Goal: Task Accomplishment & Management: Complete application form

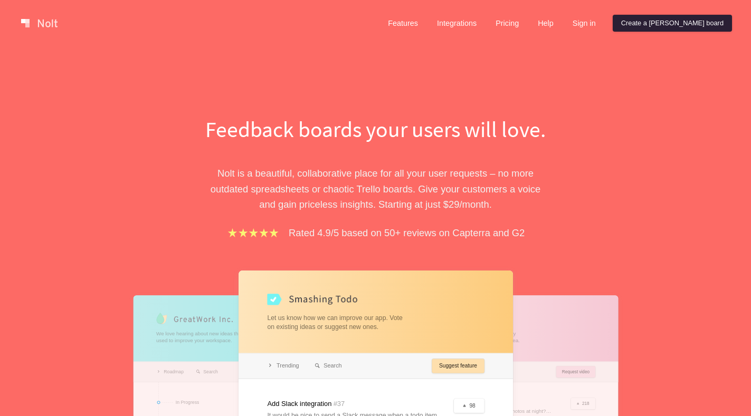
click at [670, 23] on link "Create a [PERSON_NAME] board" at bounding box center [671, 23] width 119 height 17
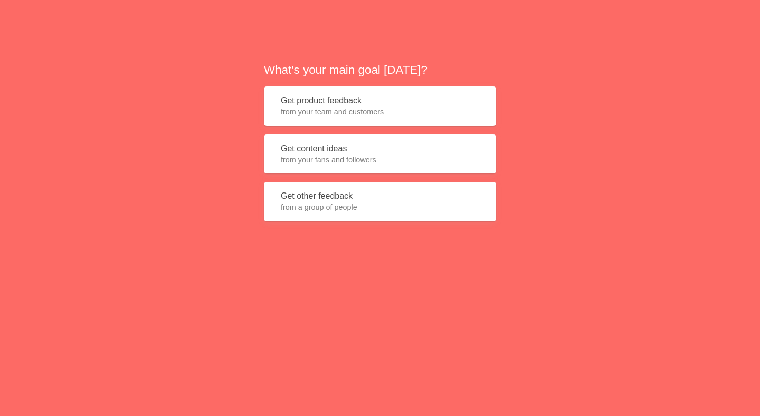
click at [373, 88] on button "Get product feedback from your team and customers" at bounding box center [380, 107] width 232 height 40
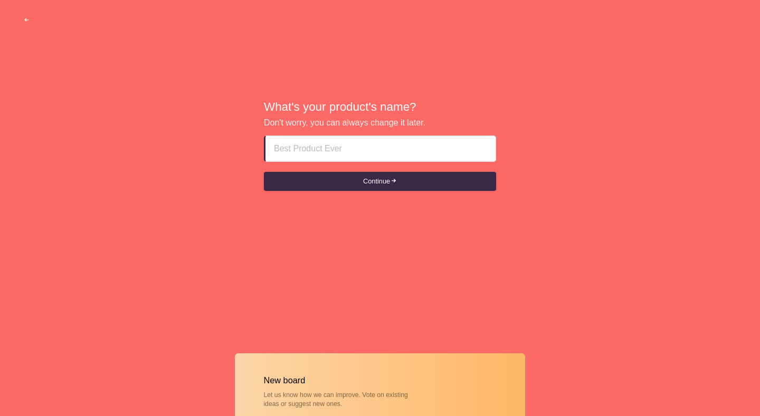
paste input "abu dhabi escorts AloneDDDDOS⑥③SSO①⑥③"
type input "abu dhabi escorts AloneDDDDOS⑥③SSO①⑥③"
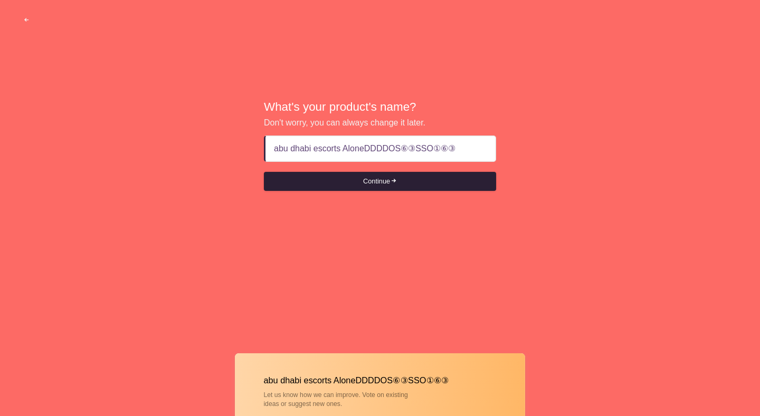
click at [364, 189] on button "Continue" at bounding box center [380, 181] width 232 height 19
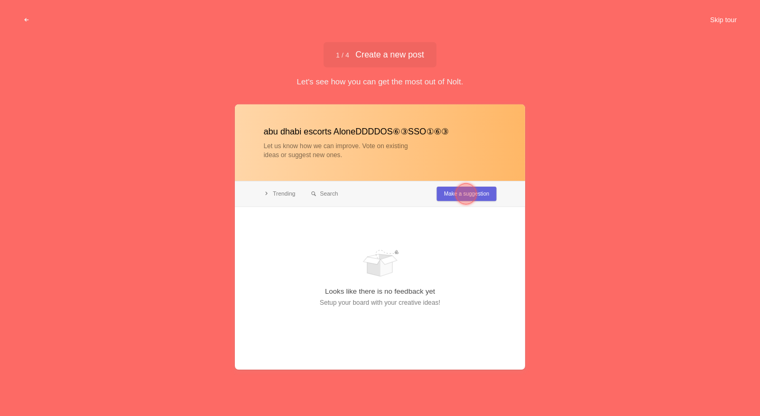
click at [731, 19] on button "Skip tour" at bounding box center [723, 20] width 52 height 19
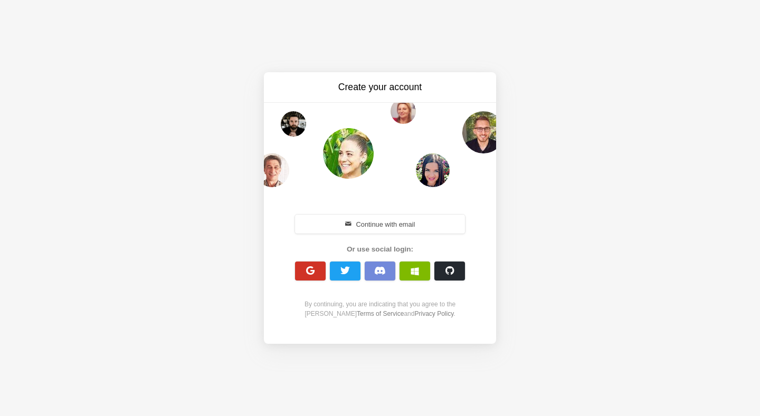
click at [321, 271] on button "button" at bounding box center [310, 271] width 31 height 19
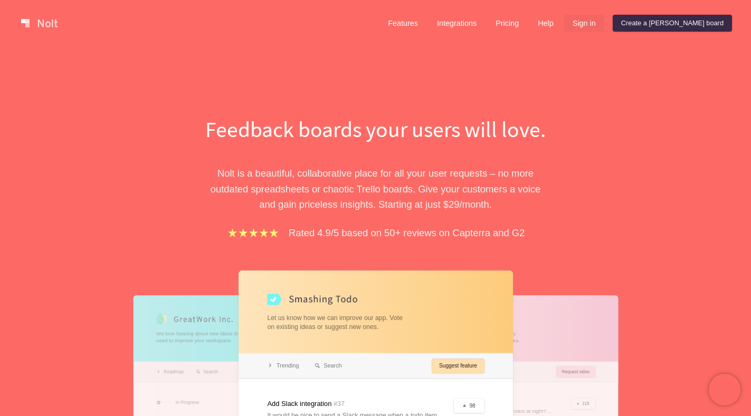
click at [604, 19] on link "Sign in" at bounding box center [584, 23] width 40 height 17
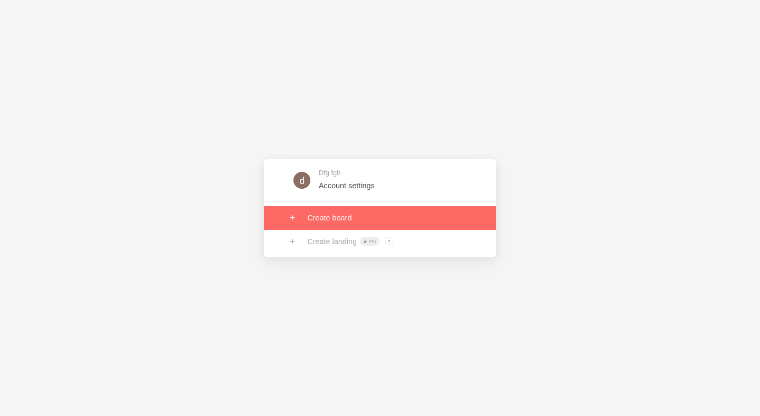
click at [349, 217] on link at bounding box center [380, 217] width 232 height 23
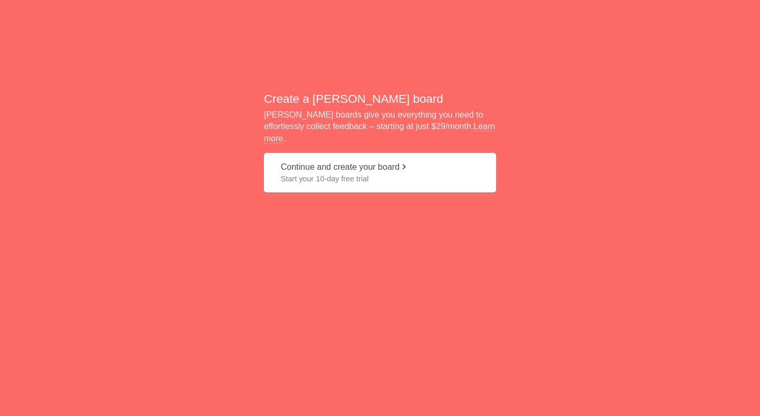
click at [354, 166] on button "Continue and create your board Start your 10-day free trial" at bounding box center [380, 173] width 232 height 40
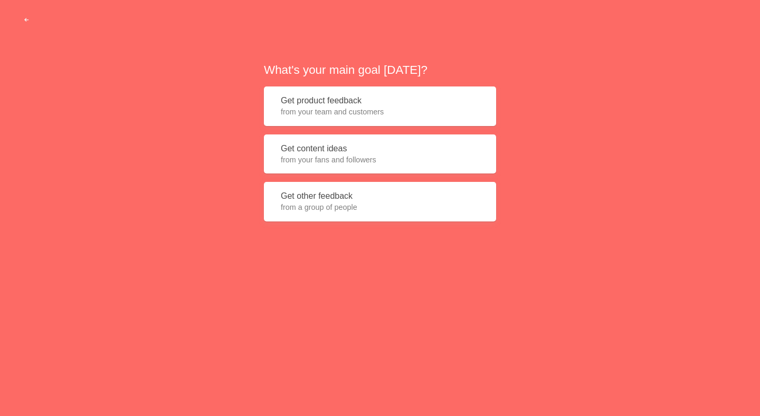
click at [374, 109] on span "from your team and customers" at bounding box center [380, 112] width 198 height 11
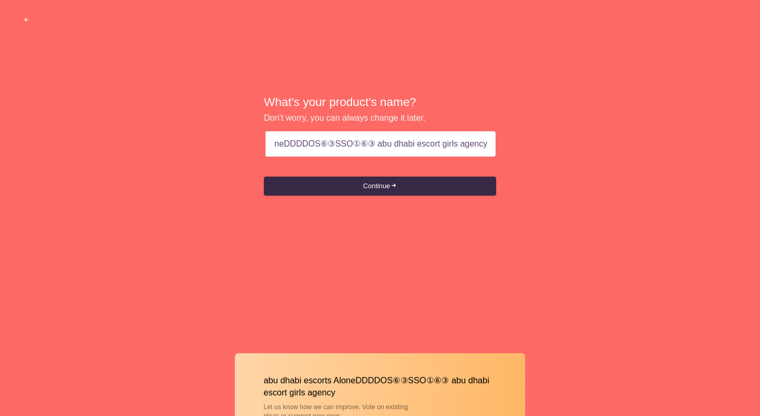
scroll to position [0, 81]
drag, startPoint x: 374, startPoint y: 144, endPoint x: 618, endPoint y: 154, distance: 243.4
click at [618, 154] on div "What's your product's name? Don't worry, you can always change it later. abu dh…" at bounding box center [380, 145] width 760 height 291
type input "abu dhabi escorts AloneDDDDOS⑥③SSO①⑥③"
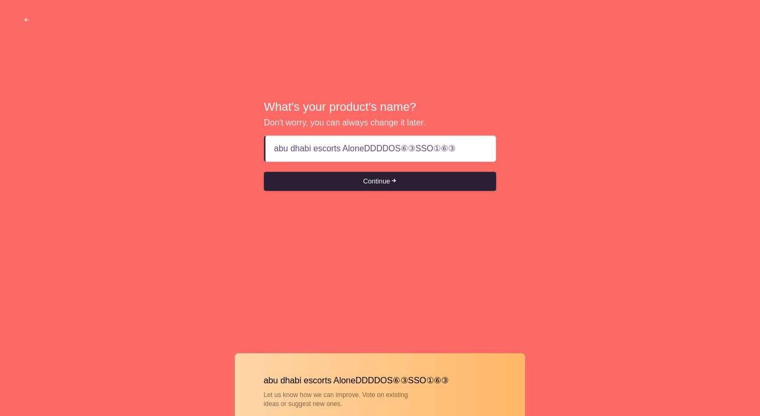
click at [402, 188] on button "Continue" at bounding box center [380, 181] width 232 height 19
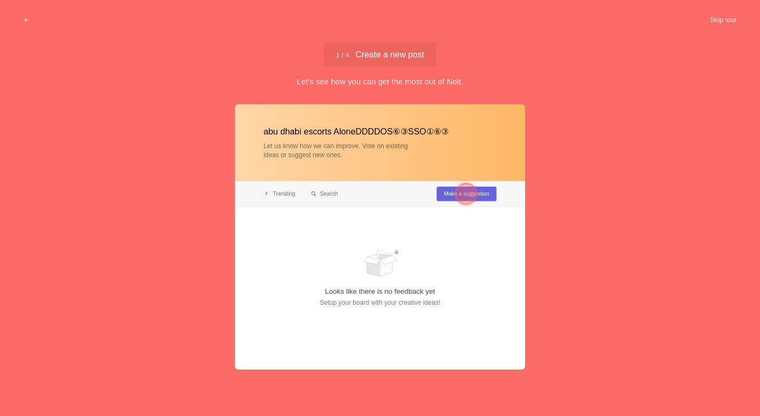
click at [718, 17] on button "Skip tour" at bounding box center [723, 20] width 52 height 19
